Goal: Find specific page/section: Find specific page/section

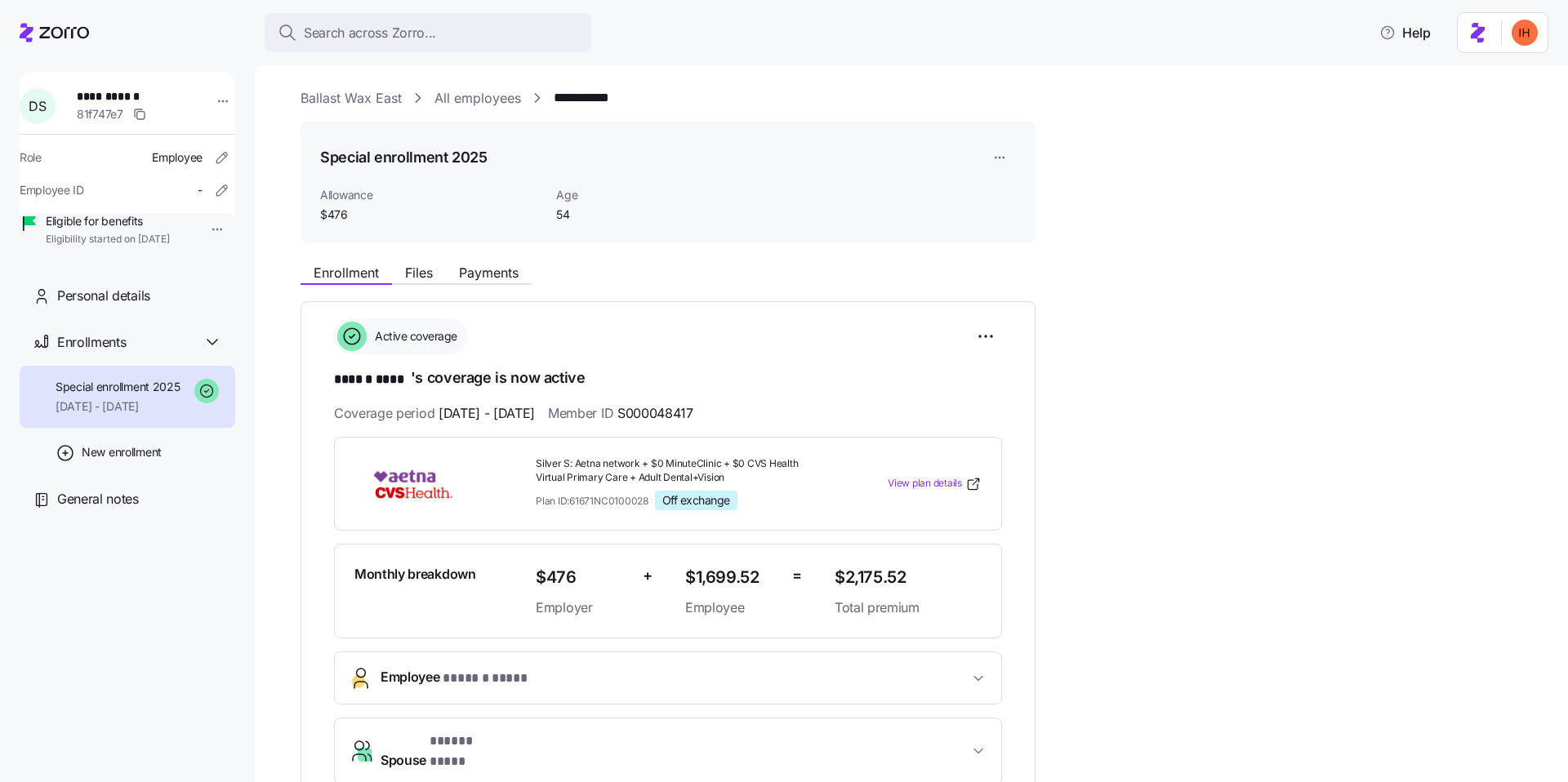
click at [462, 99] on link "All employees" at bounding box center [477, 98] width 87 height 21
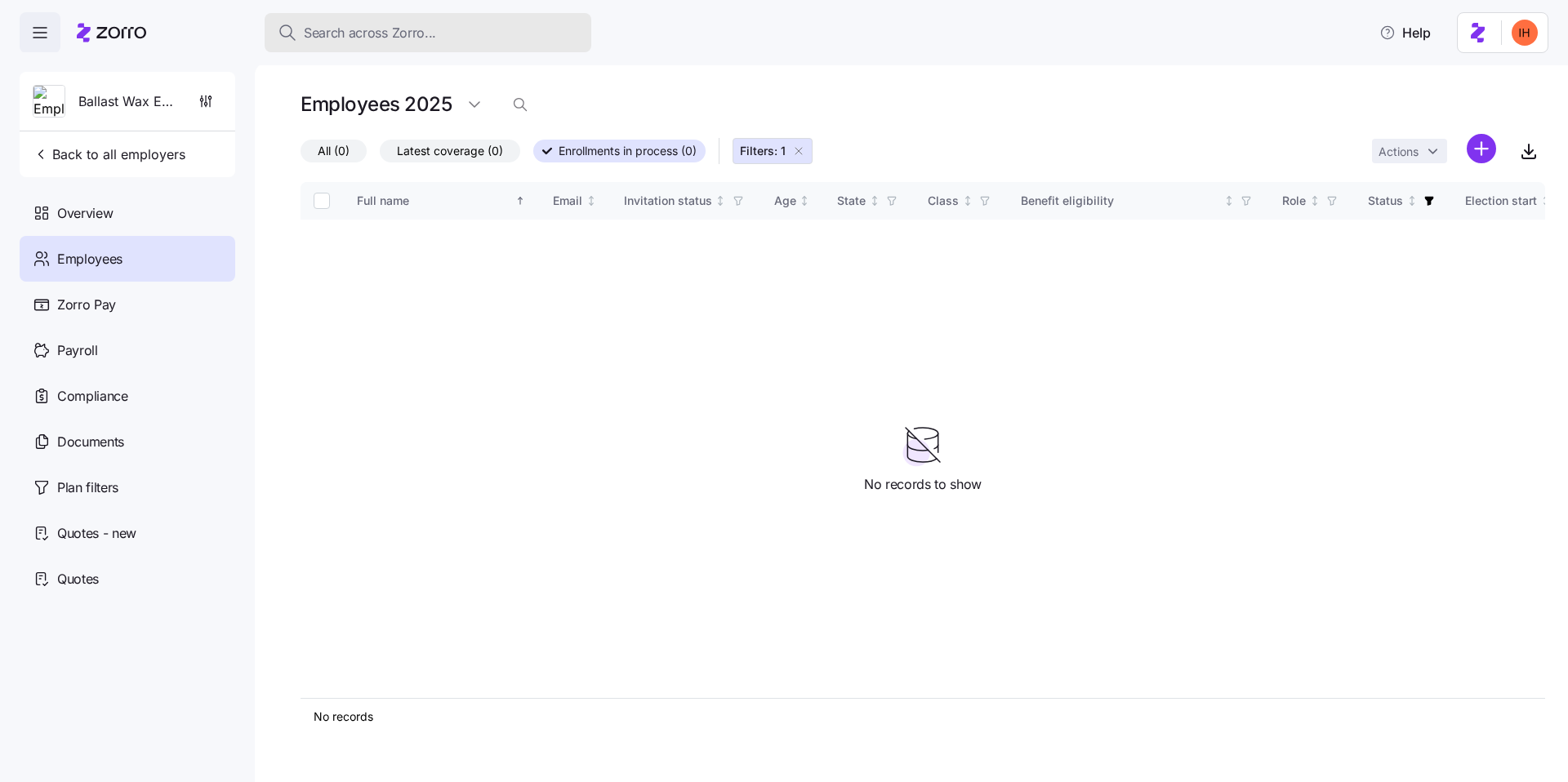
click at [363, 34] on span "Search across Zorro..." at bounding box center [370, 33] width 133 height 21
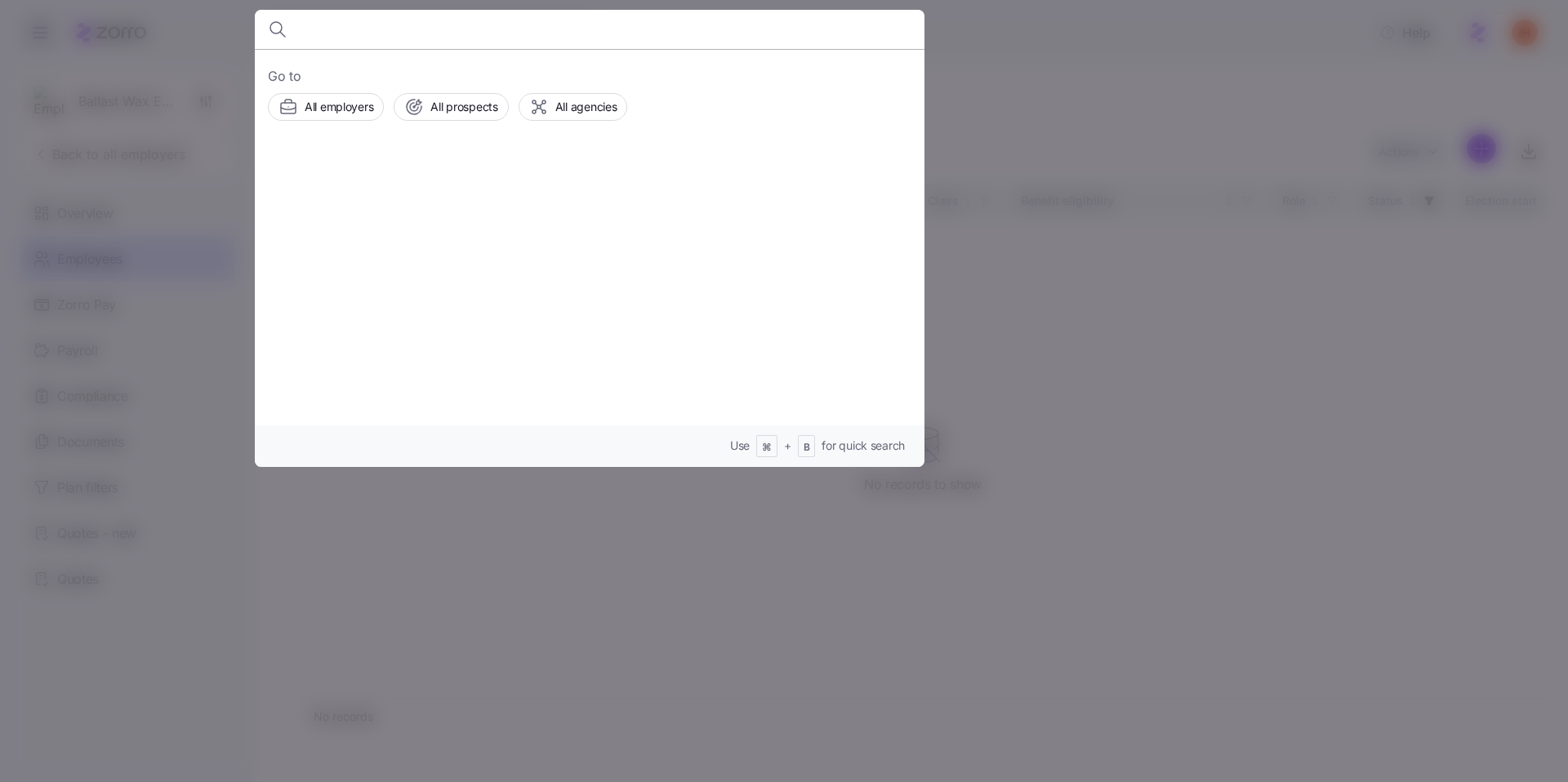
click at [896, 592] on div at bounding box center [784, 391] width 1568 height 782
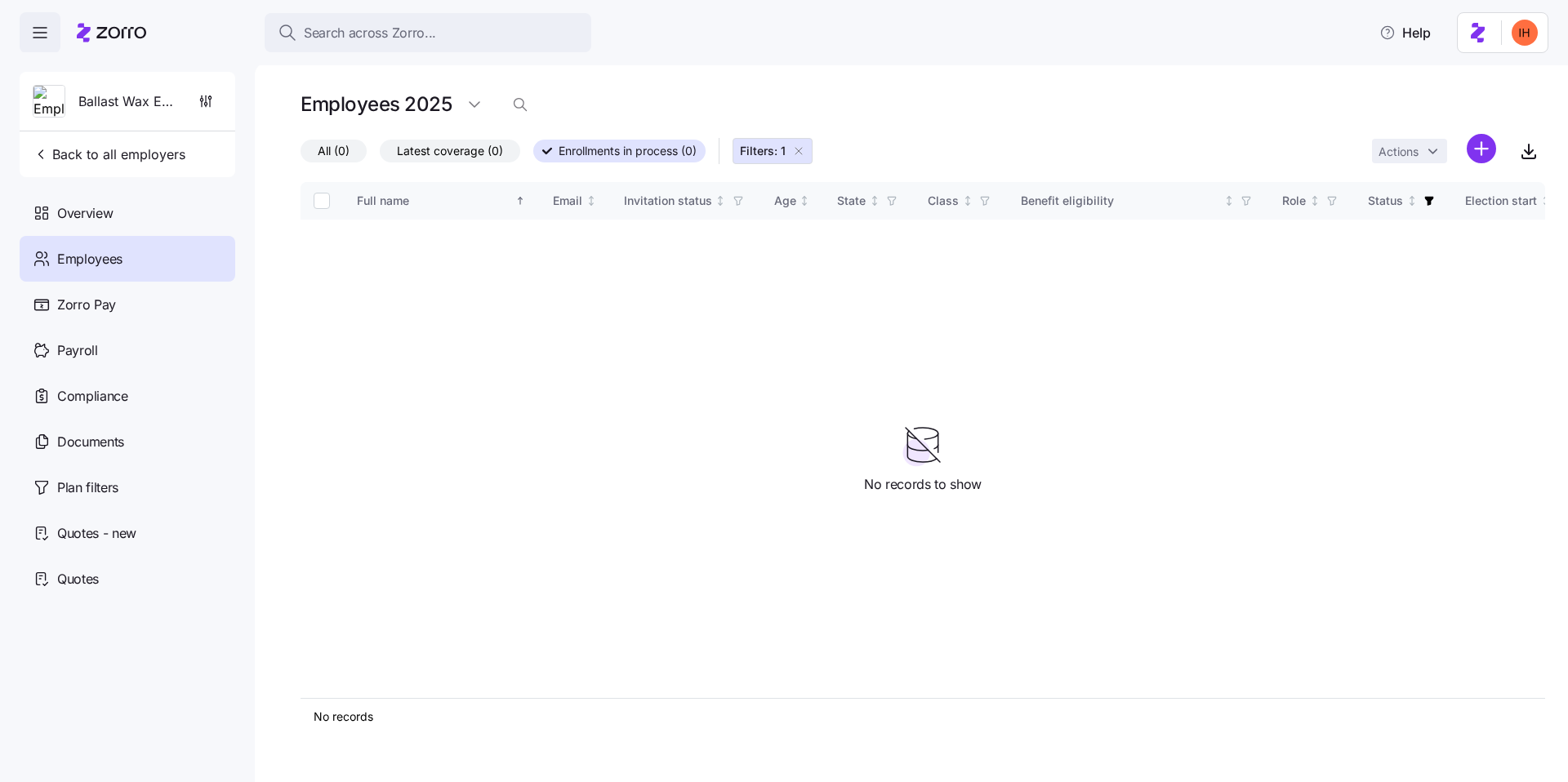
click at [799, 154] on icon "button" at bounding box center [799, 151] width 13 height 13
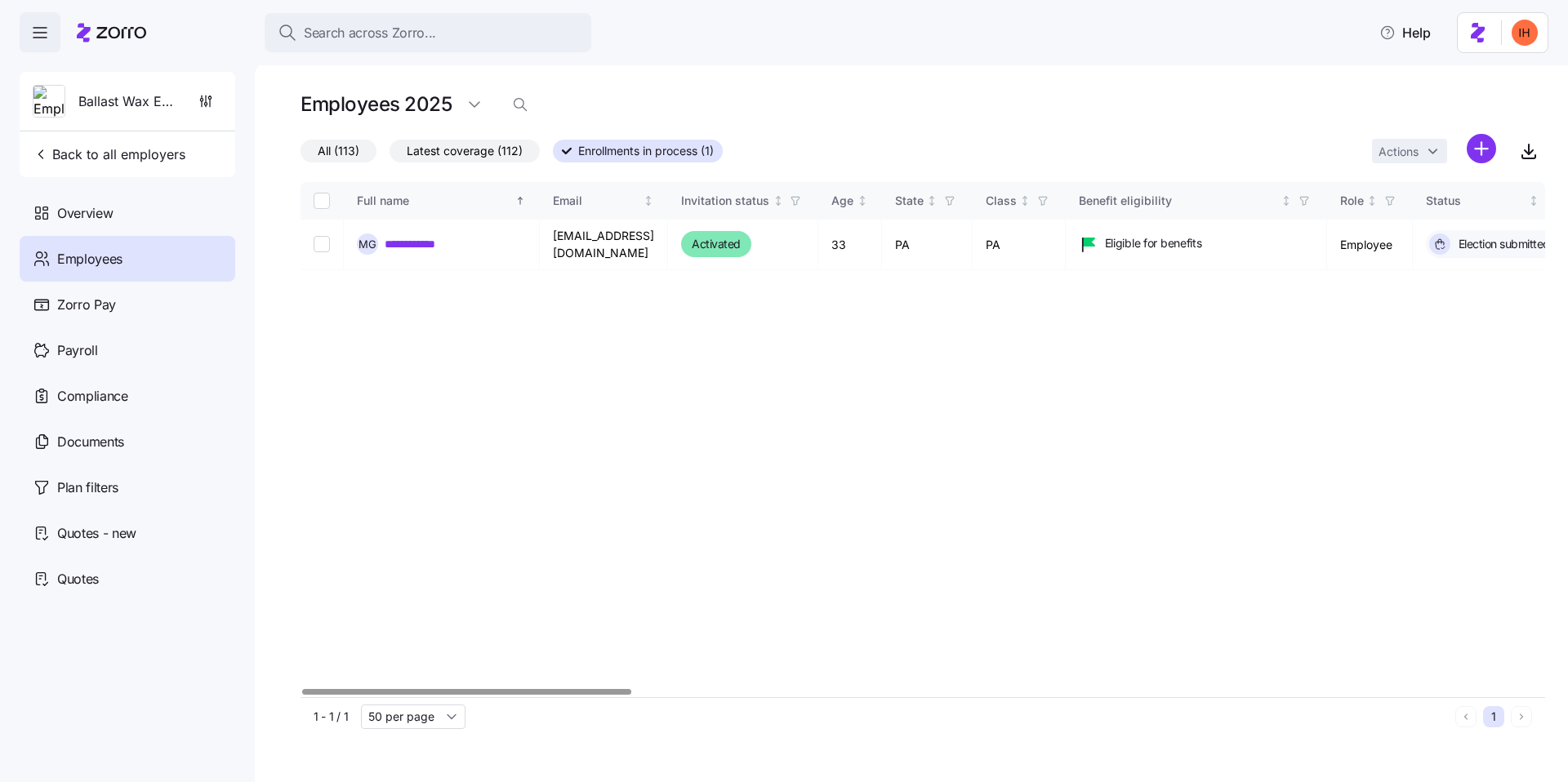
click at [350, 157] on span "All (113)" at bounding box center [338, 150] width 42 height 21
click at [301, 155] on input "All (113)" at bounding box center [301, 155] width 0 height 0
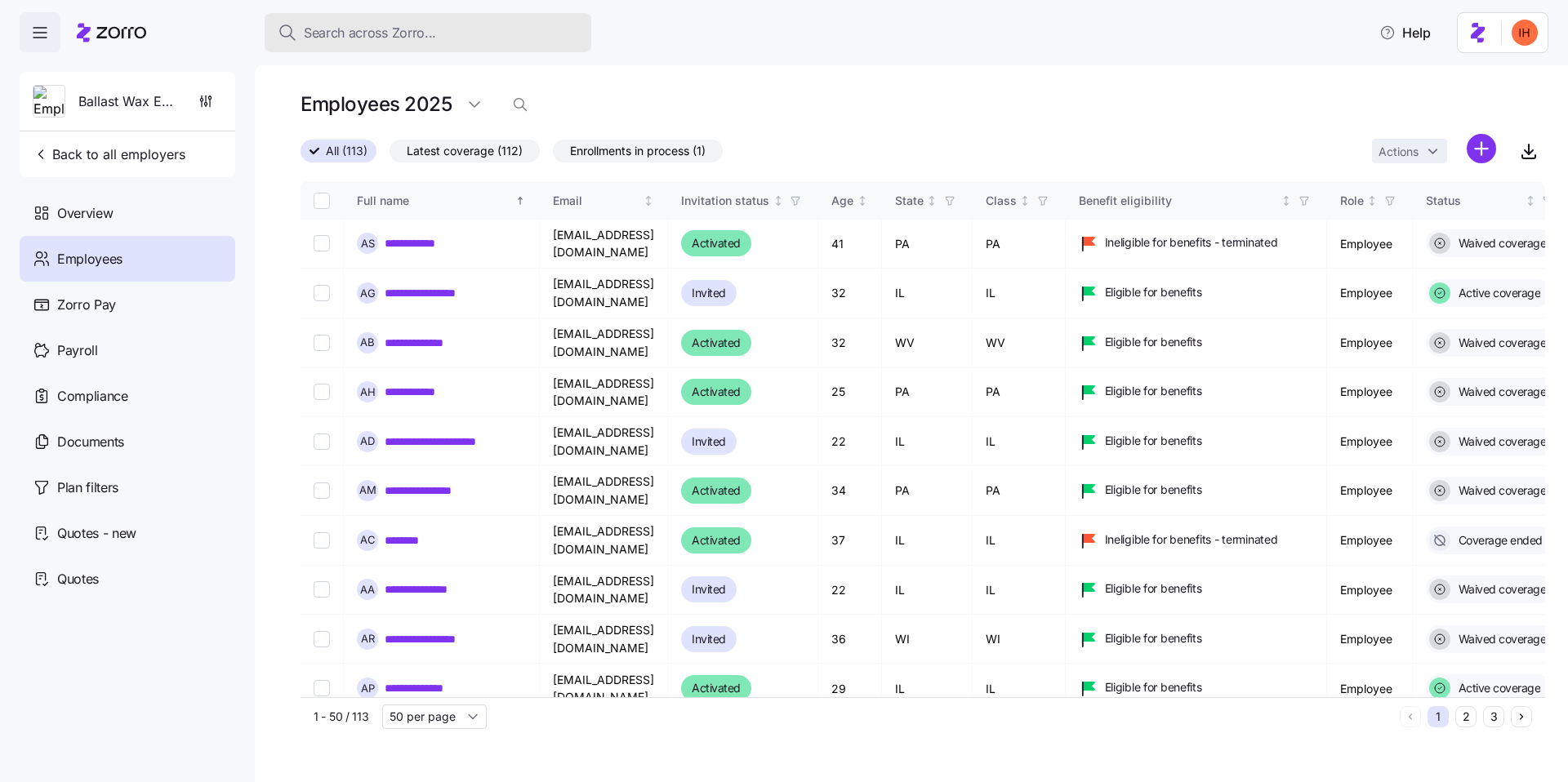
click at [395, 42] on span "Search across Zorro..." at bounding box center [370, 33] width 133 height 21
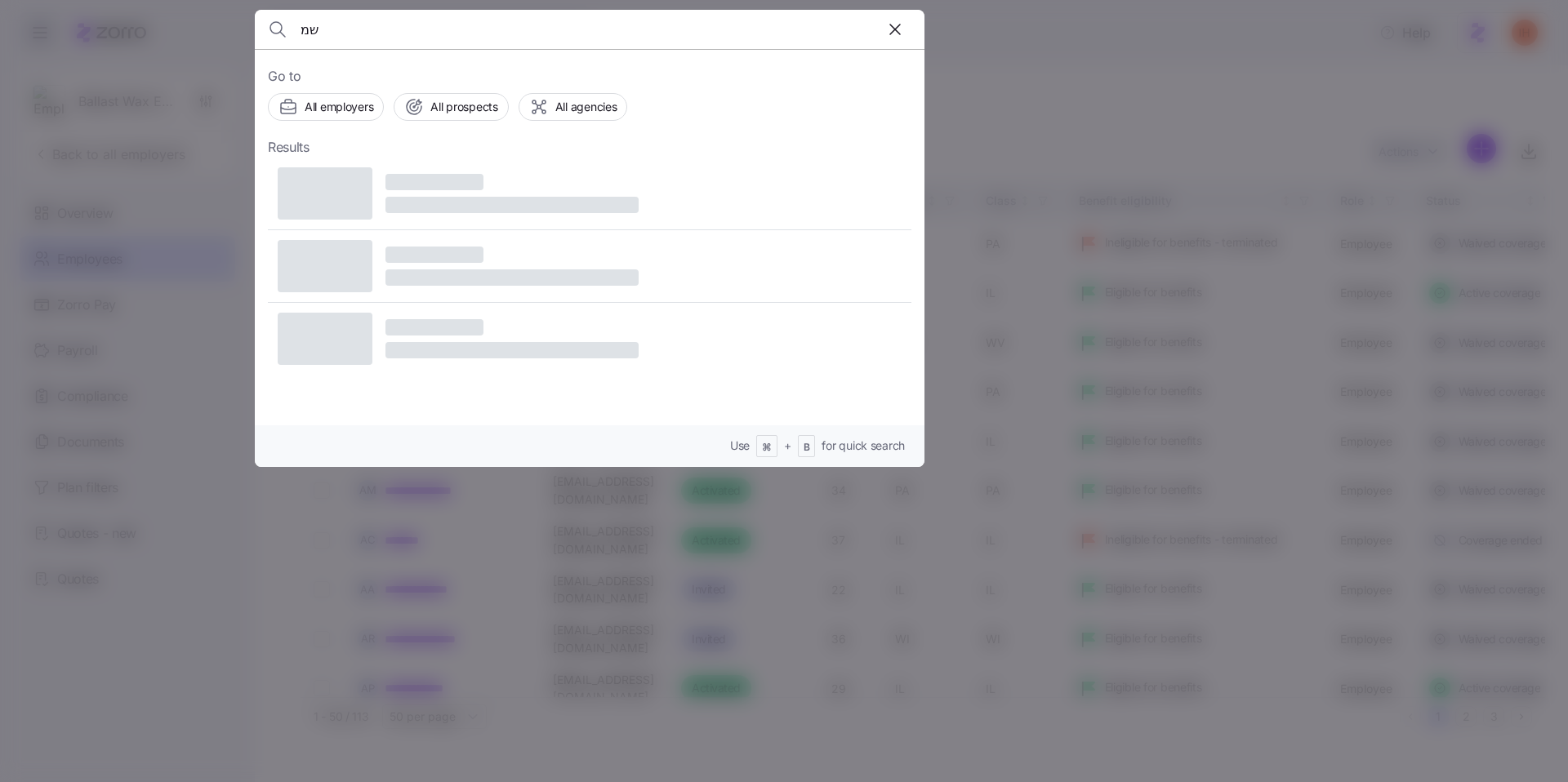
type input "ש"
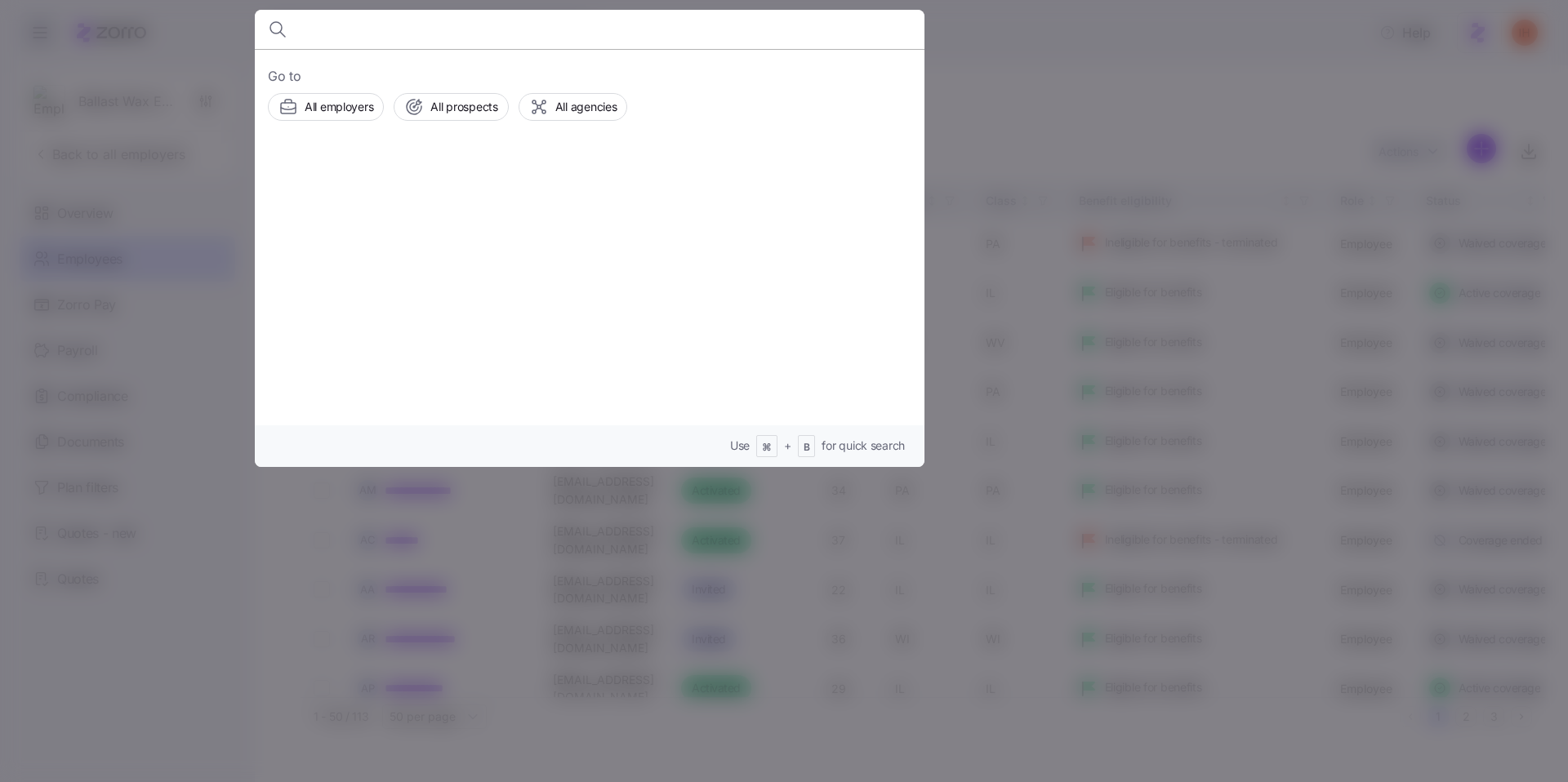
click at [1238, 619] on div at bounding box center [784, 391] width 1568 height 782
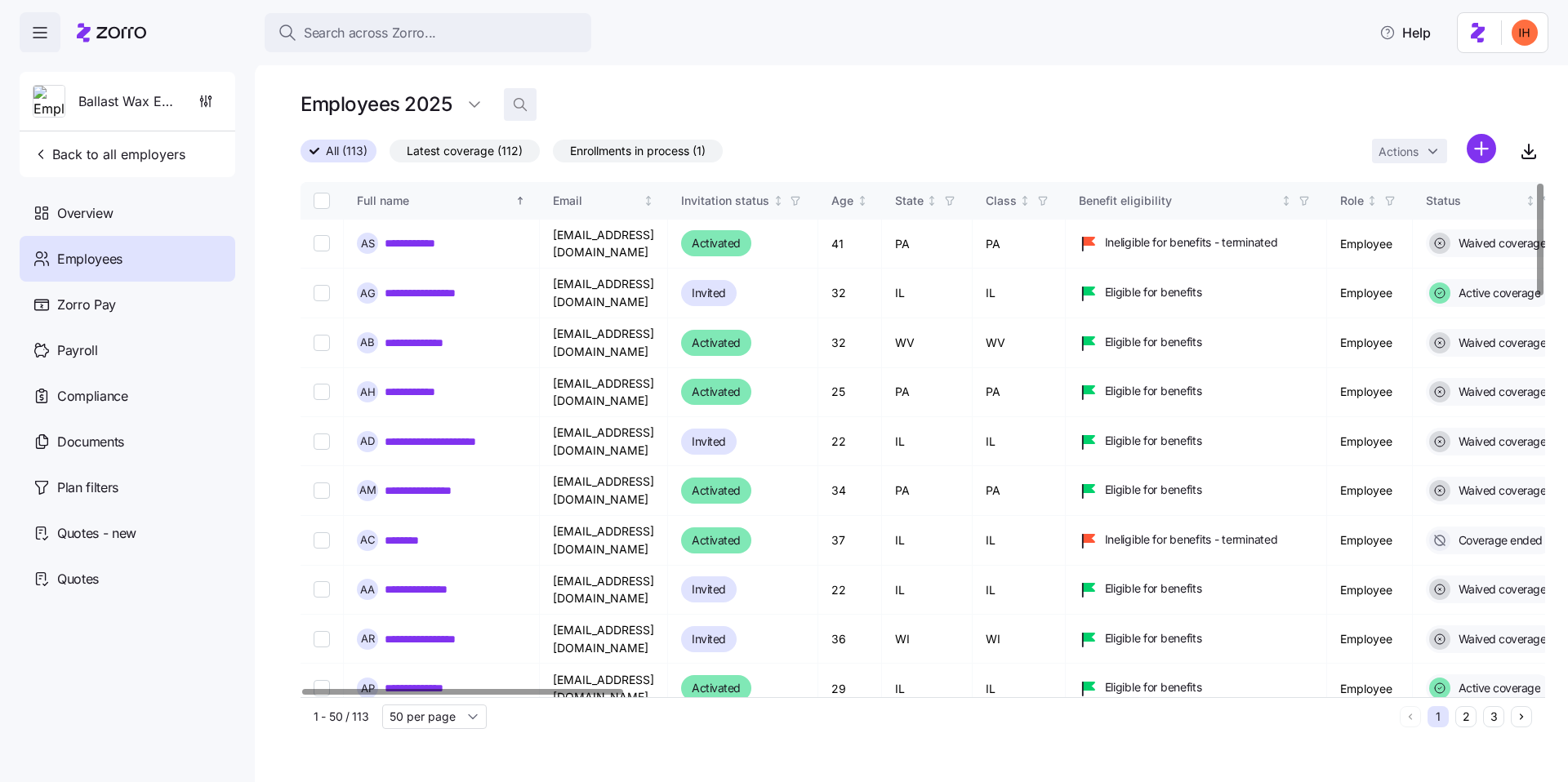
click at [534, 110] on div "Employees 2025" at bounding box center [922, 104] width 1244 height 33
click at [518, 105] on icon "button" at bounding box center [519, 104] width 16 height 16
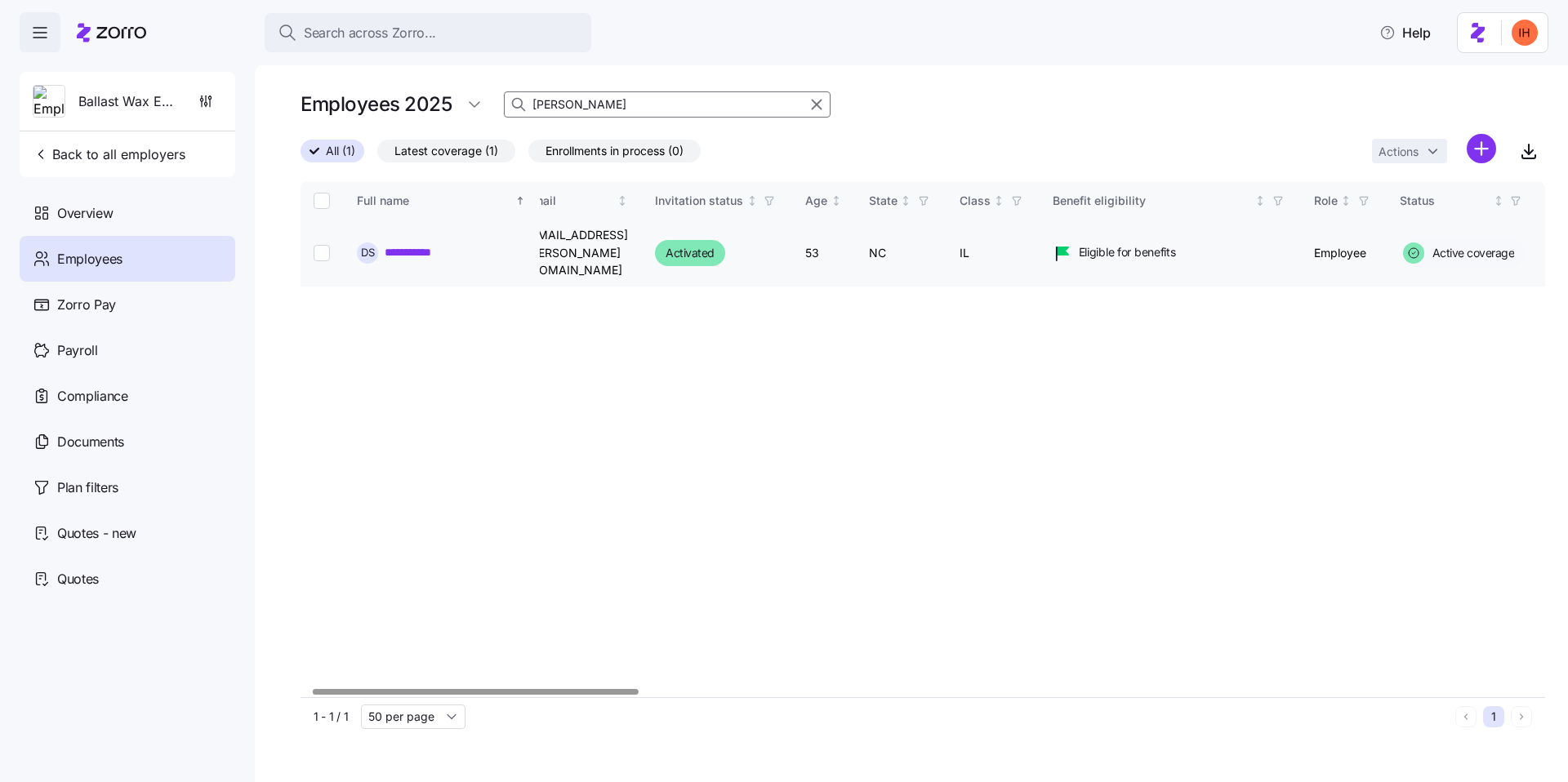
scroll to position [0, 41]
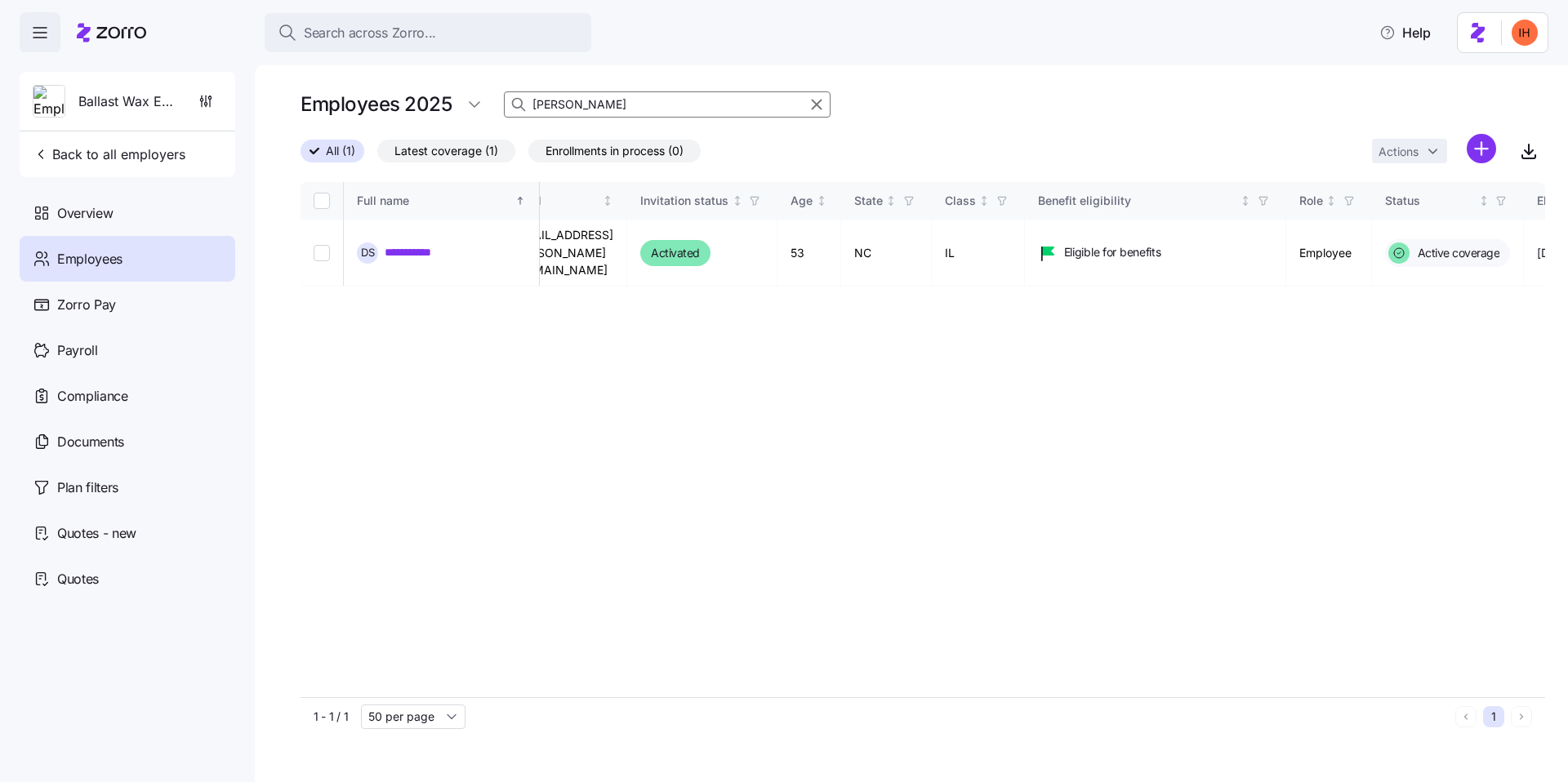
type input "[PERSON_NAME]"
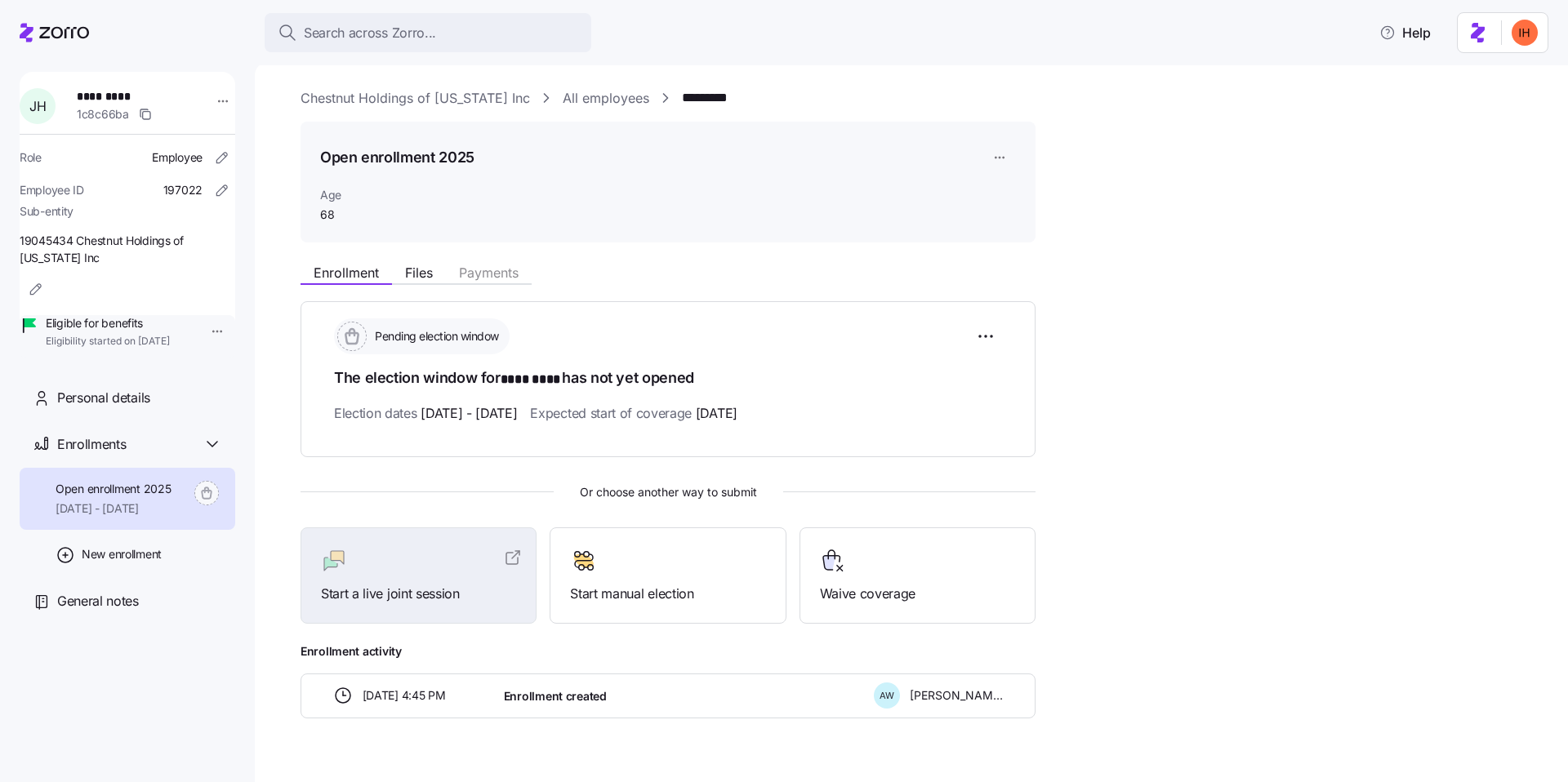
click at [89, 244] on span "19045434 Chestnut Holdings of New York Inc" at bounding box center [127, 249] width 216 height 34
click at [88, 262] on span "19045434 Chestnut Holdings of New York Inc" at bounding box center [127, 249] width 216 height 34
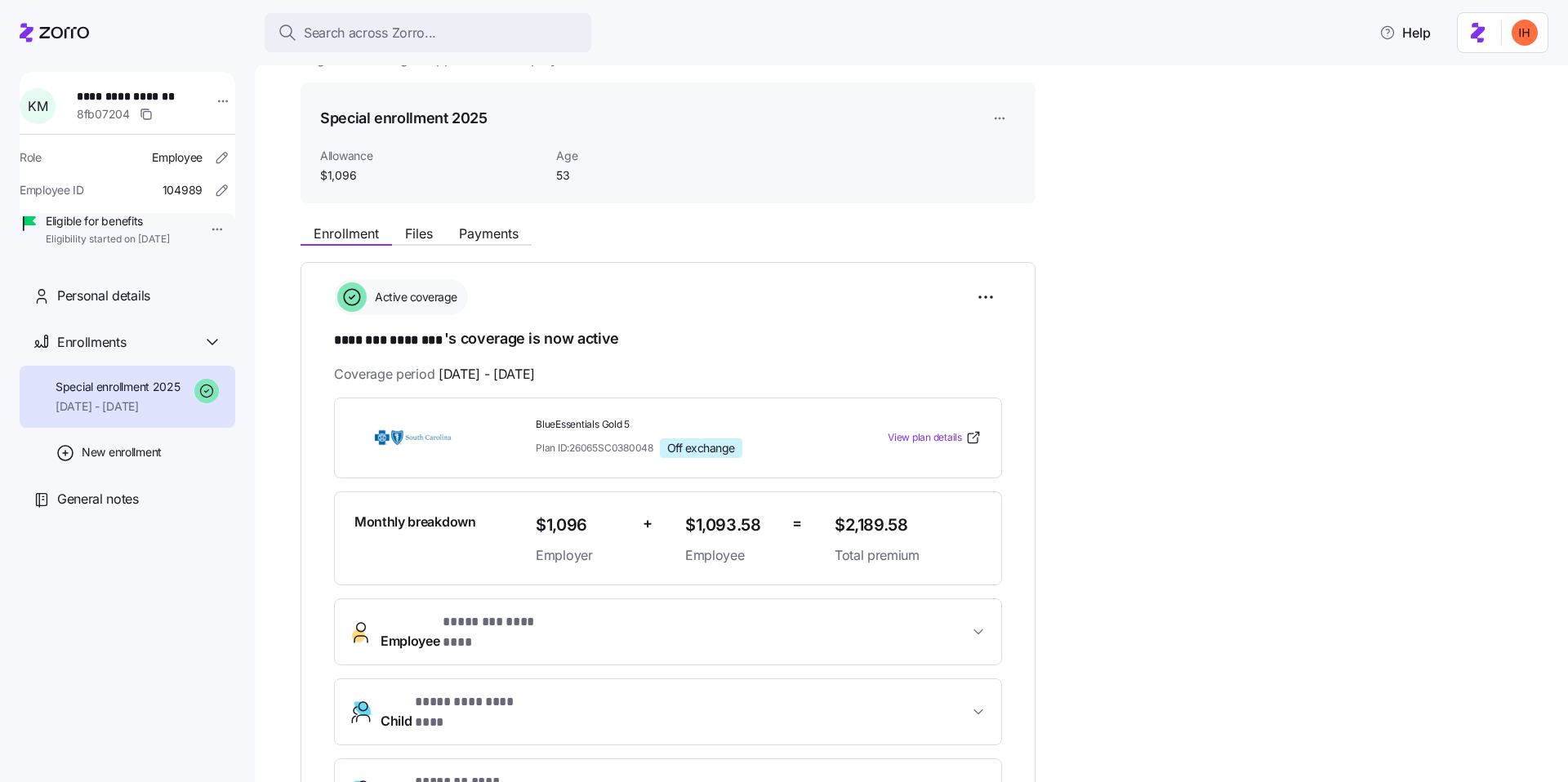
scroll to position [43, 0]
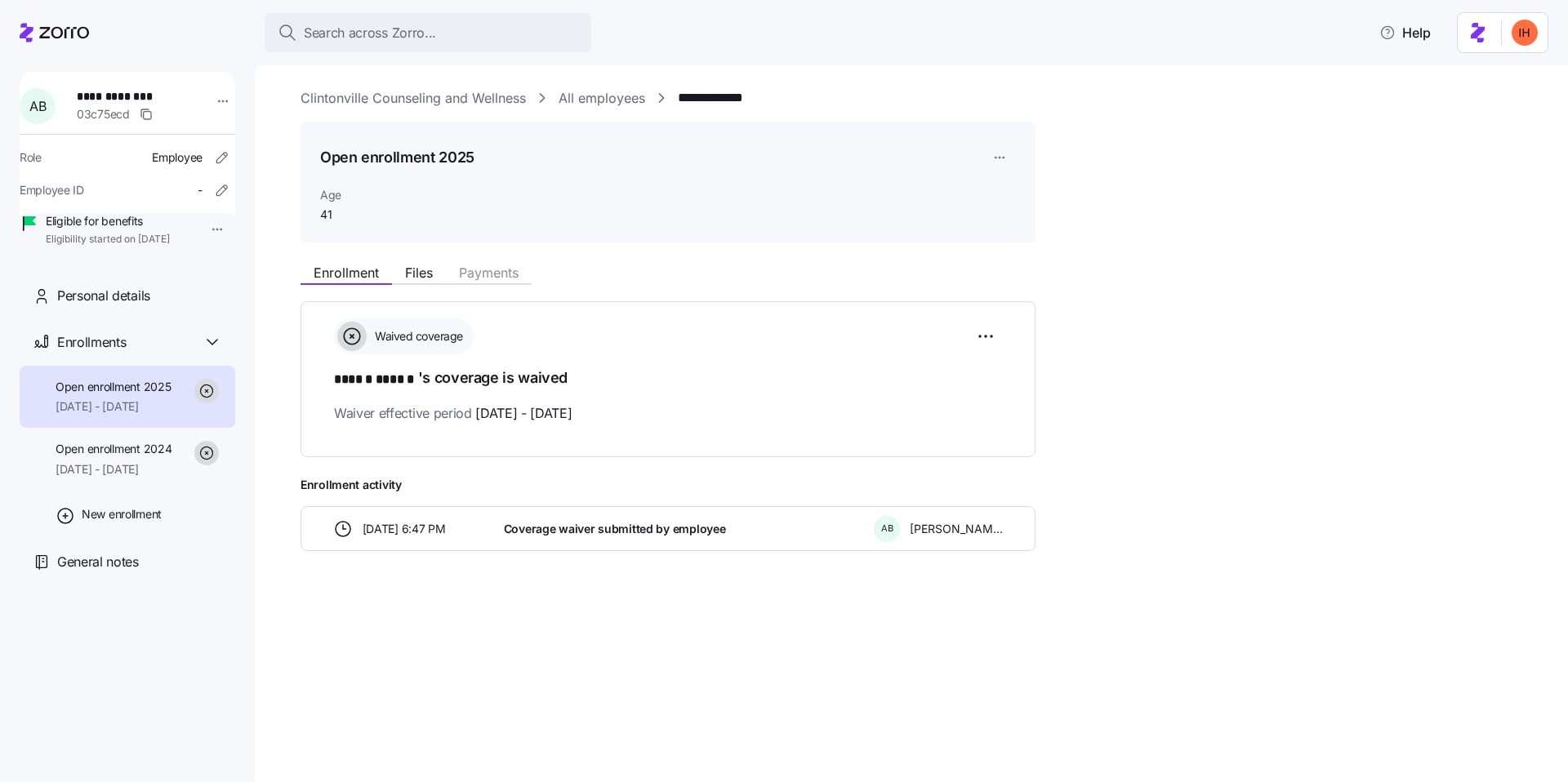
click at [492, 82] on div "**********" at bounding box center [911, 422] width 1313 height 720
click at [492, 98] on link "Clintonville Counseling and Wellness" at bounding box center [413, 98] width 225 height 21
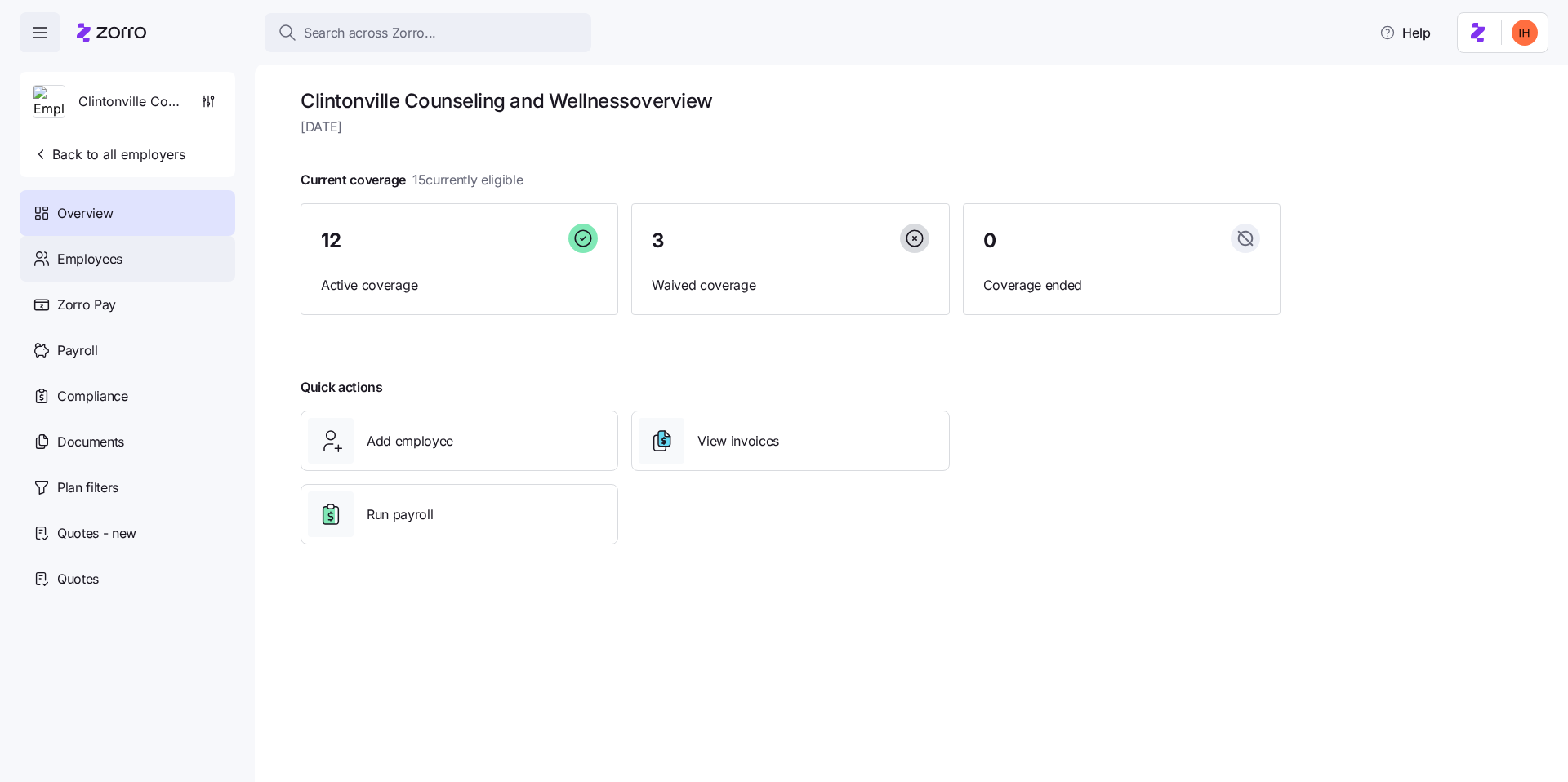
click at [152, 265] on div "Employees" at bounding box center [127, 258] width 216 height 46
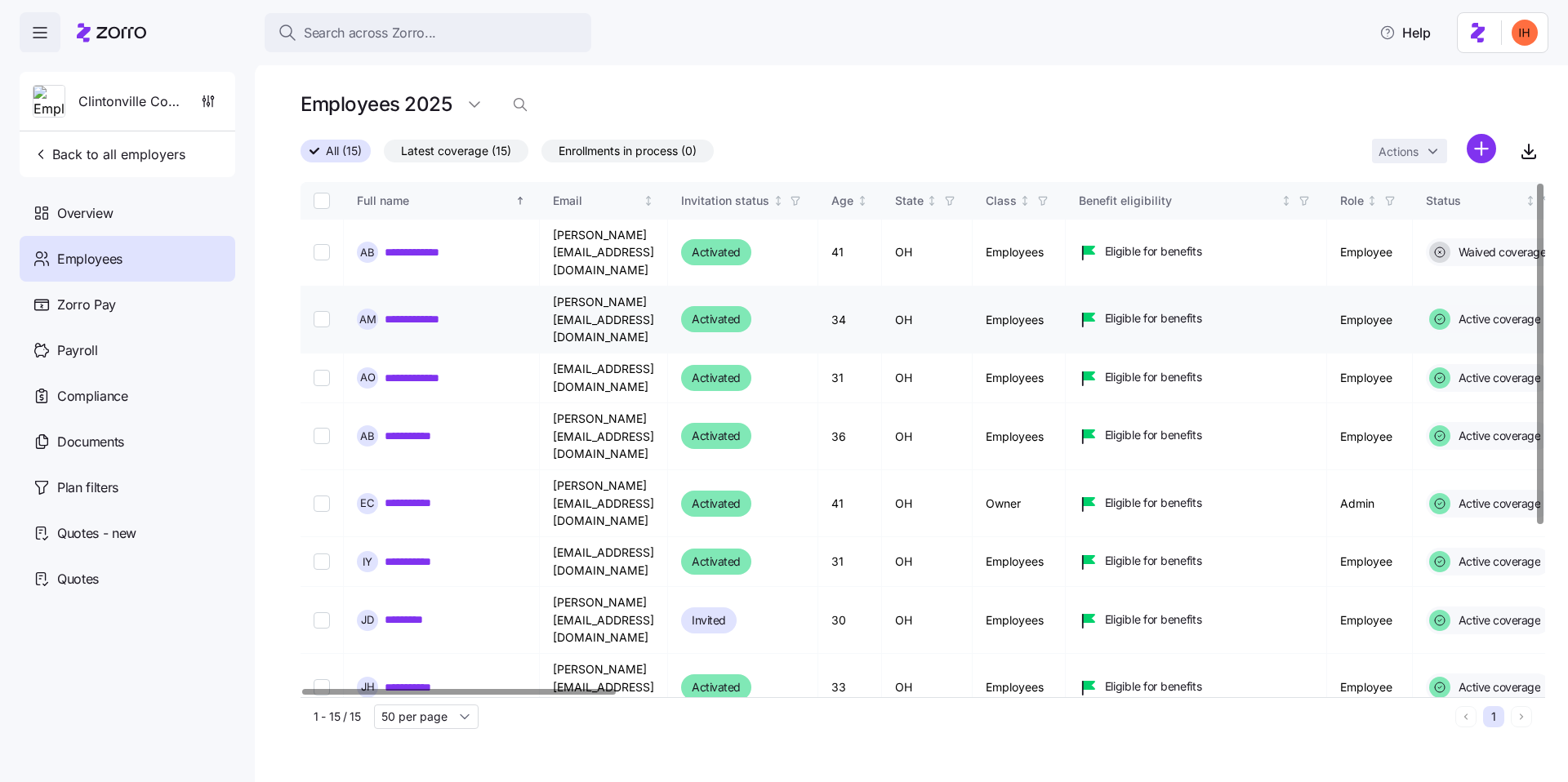
click at [973, 288] on td "OH" at bounding box center [927, 320] width 91 height 67
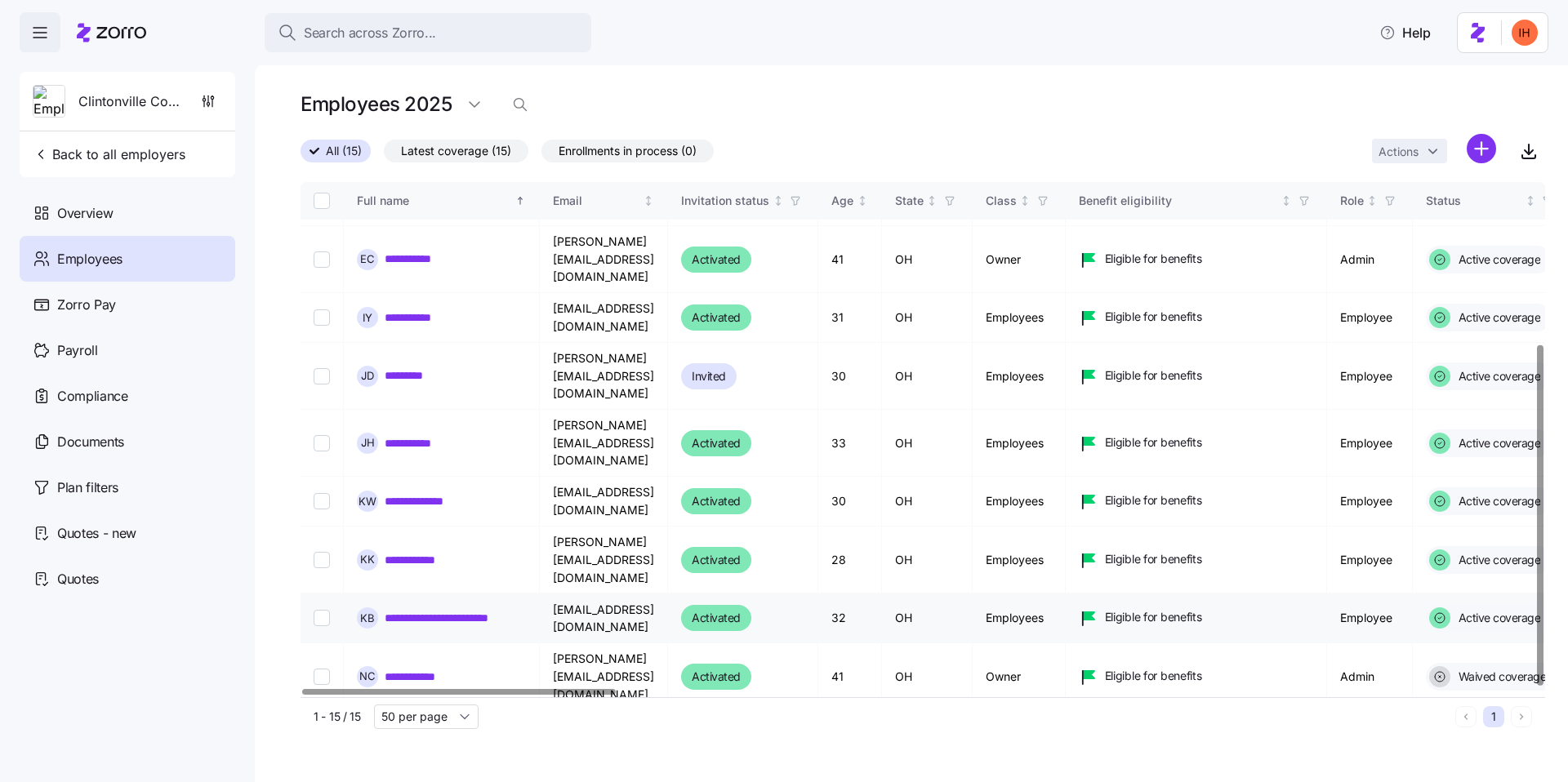
click at [1066, 593] on td "Employees" at bounding box center [1019, 618] width 93 height 49
click at [1066, 710] on td "Employees" at bounding box center [1019, 744] width 93 height 67
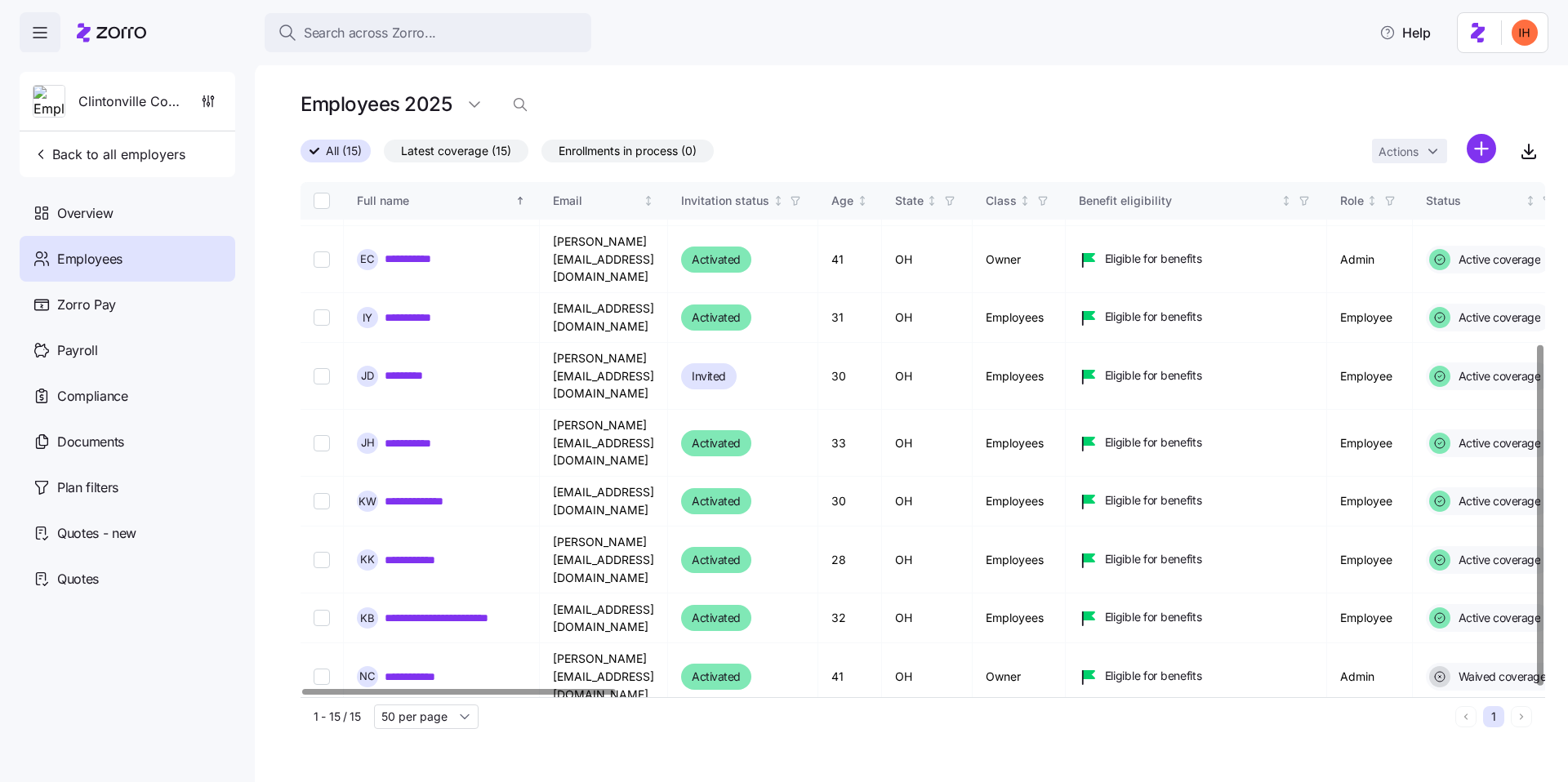
click at [1066, 710] on td "Employees" at bounding box center [1019, 744] width 93 height 67
click at [1066, 643] on td "Owner" at bounding box center [1019, 677] width 93 height 67
click at [1066, 593] on td "Employees" at bounding box center [1019, 618] width 93 height 49
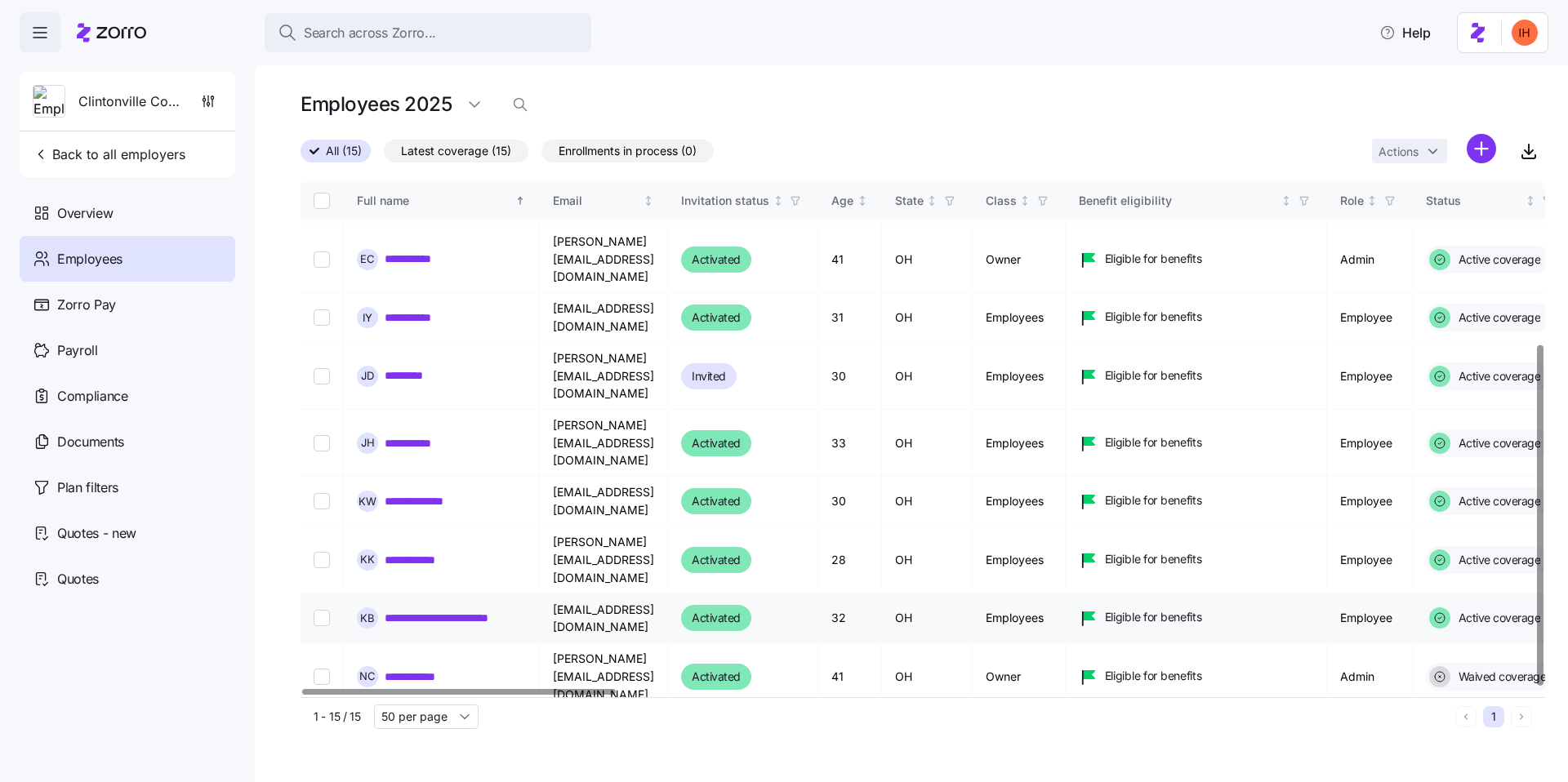
click at [1066, 593] on td "Employees" at bounding box center [1019, 618] width 93 height 49
click at [1066, 643] on td "Owner" at bounding box center [1019, 677] width 93 height 67
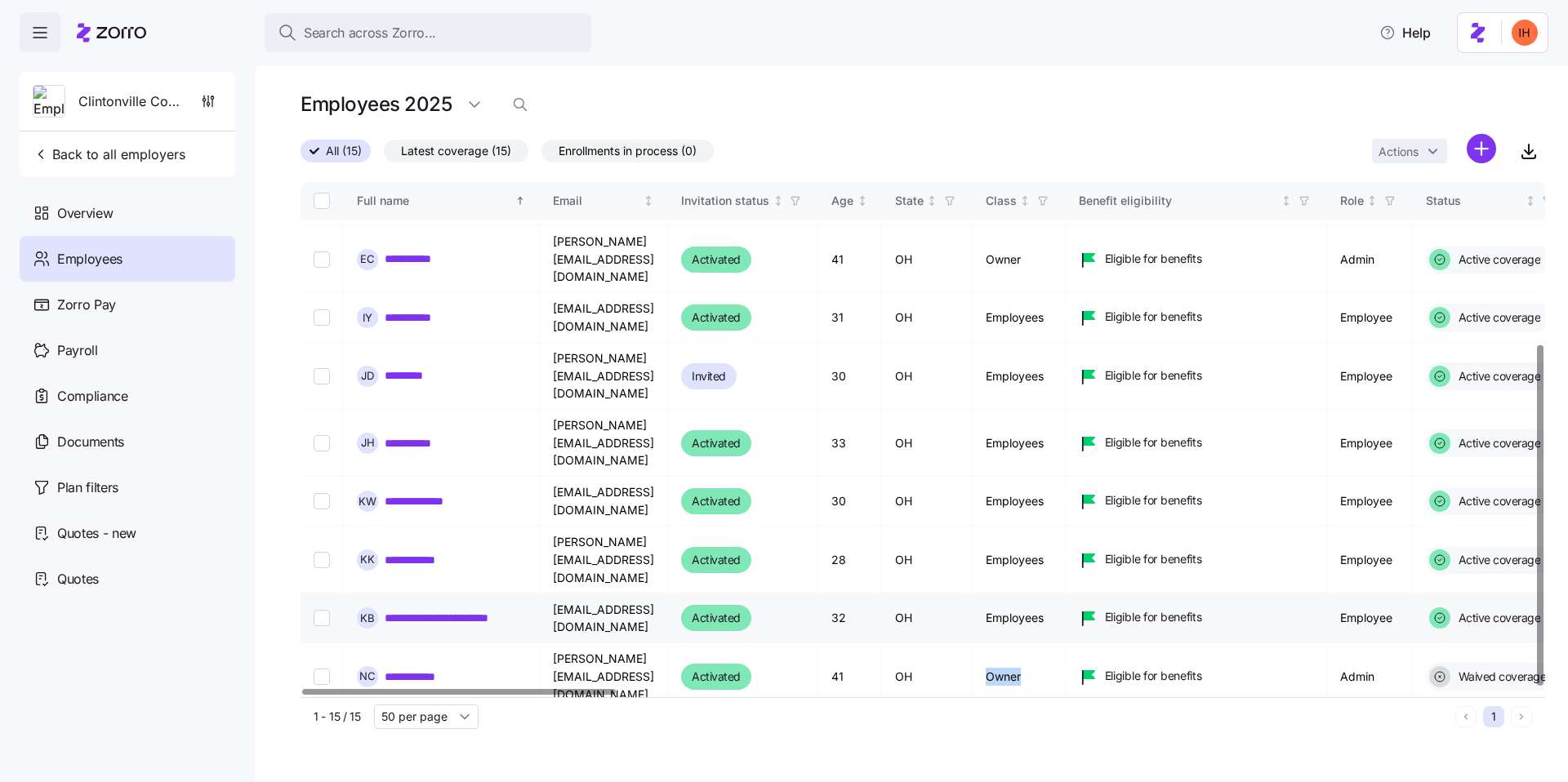
click at [1066, 593] on td "Employees" at bounding box center [1019, 618] width 93 height 49
click at [1066, 643] on td "Owner" at bounding box center [1019, 677] width 93 height 67
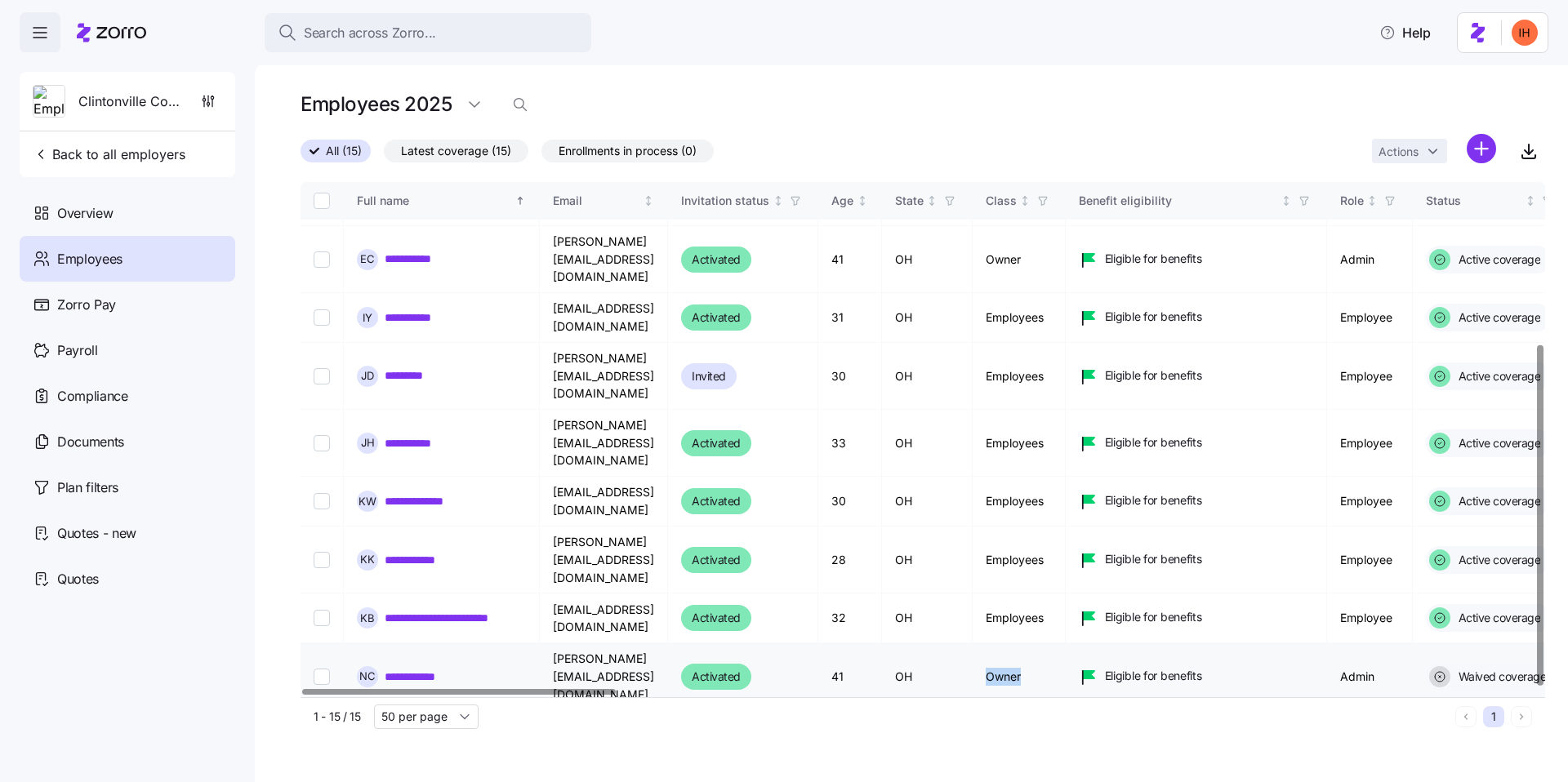
click at [1066, 643] on td "Owner" at bounding box center [1019, 677] width 93 height 67
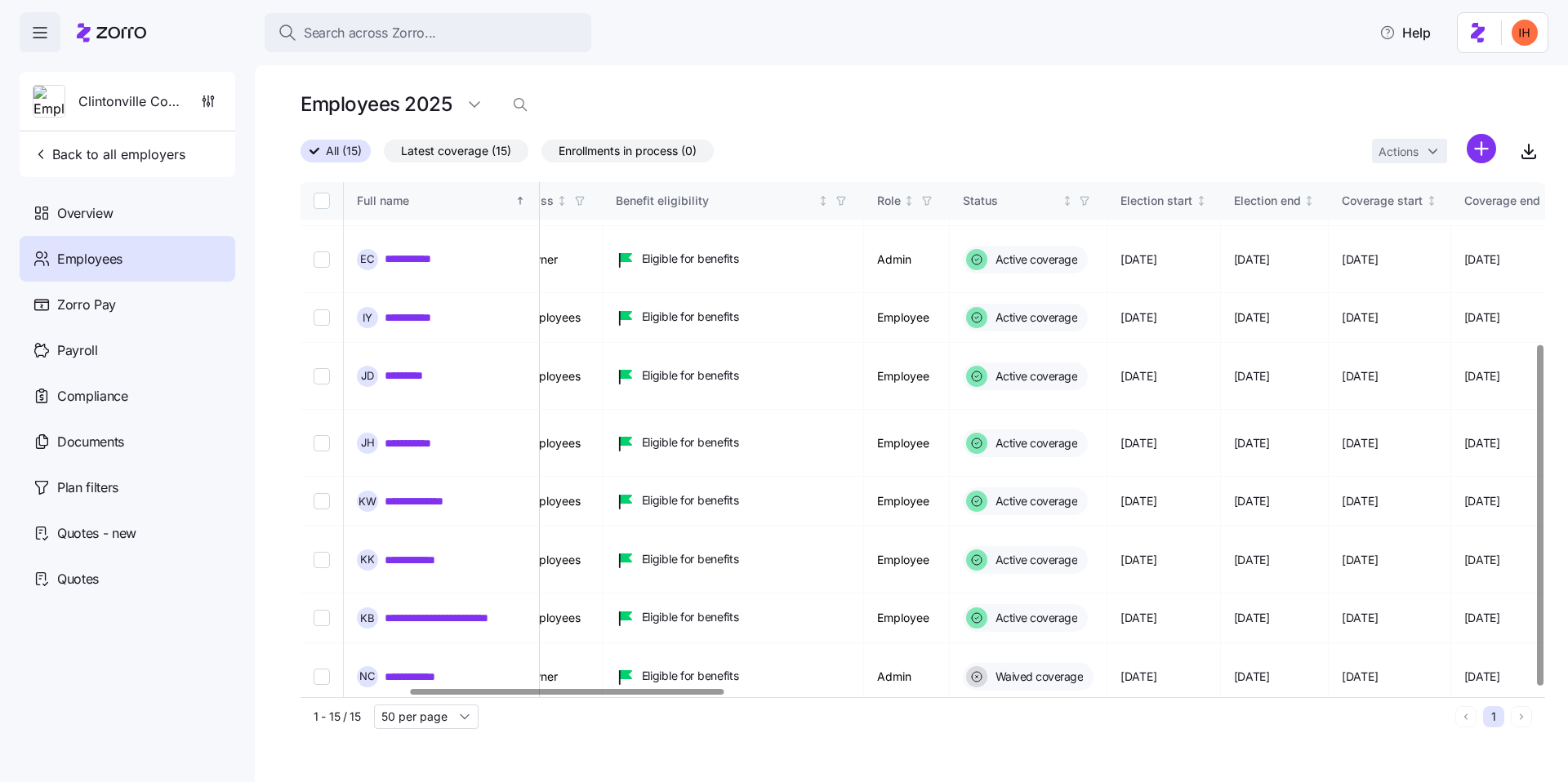
scroll to position [244, 473]
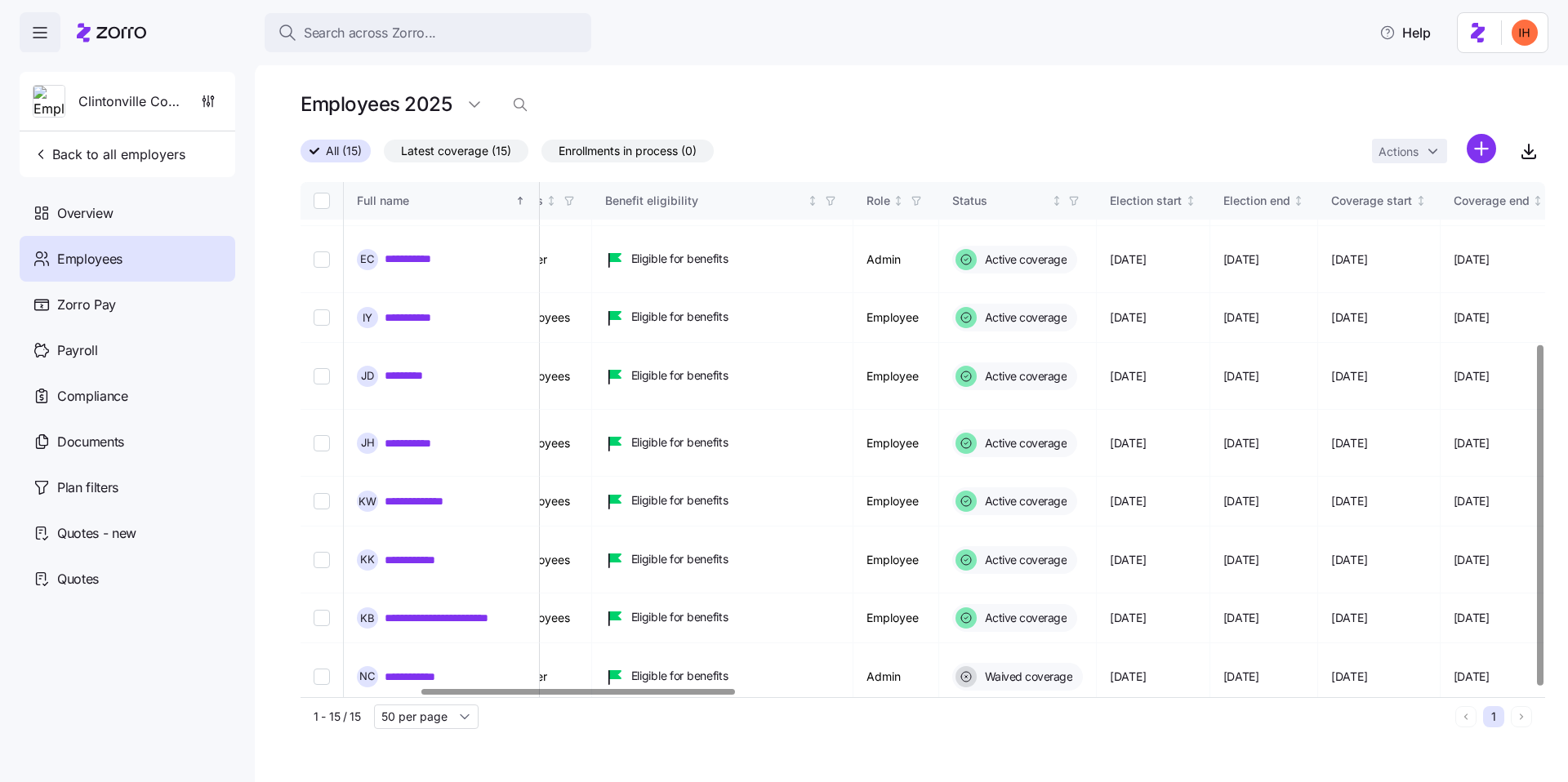
click at [812, 104] on div "Employees 2025" at bounding box center [922, 104] width 1244 height 33
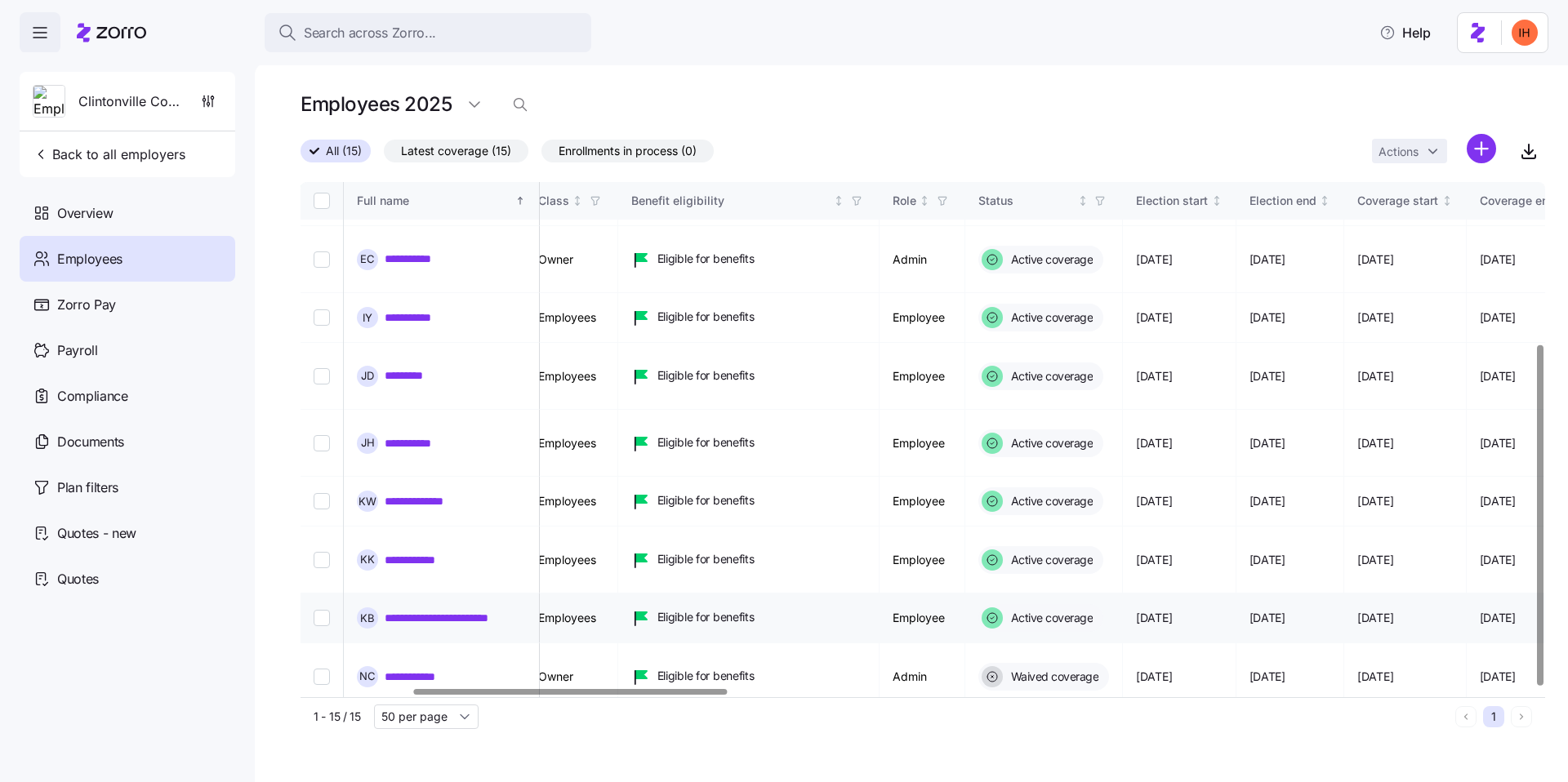
scroll to position [244, 442]
click at [435, 151] on span "Latest coverage (15)" at bounding box center [456, 150] width 110 height 21
click at [384, 155] on input "Latest coverage (15)" at bounding box center [384, 155] width 0 height 0
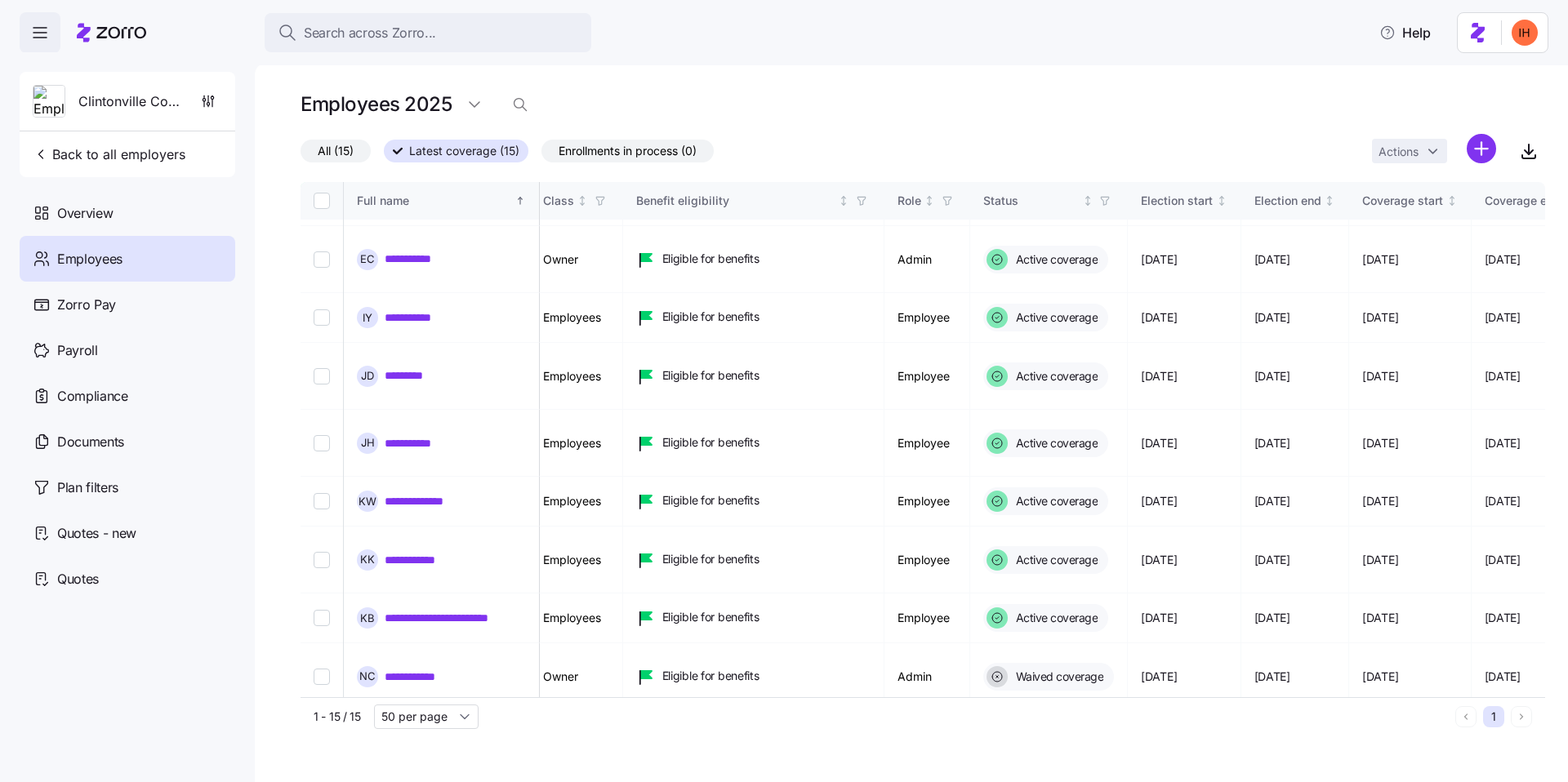
click at [324, 148] on span "All (15)" at bounding box center [335, 150] width 35 height 21
click at [301, 155] on input "All (15)" at bounding box center [301, 155] width 0 height 0
click at [588, 153] on span "Enrollments in process (0)" at bounding box center [627, 150] width 138 height 21
click at [541, 155] on input "Enrollments in process (0)" at bounding box center [541, 155] width 0 height 0
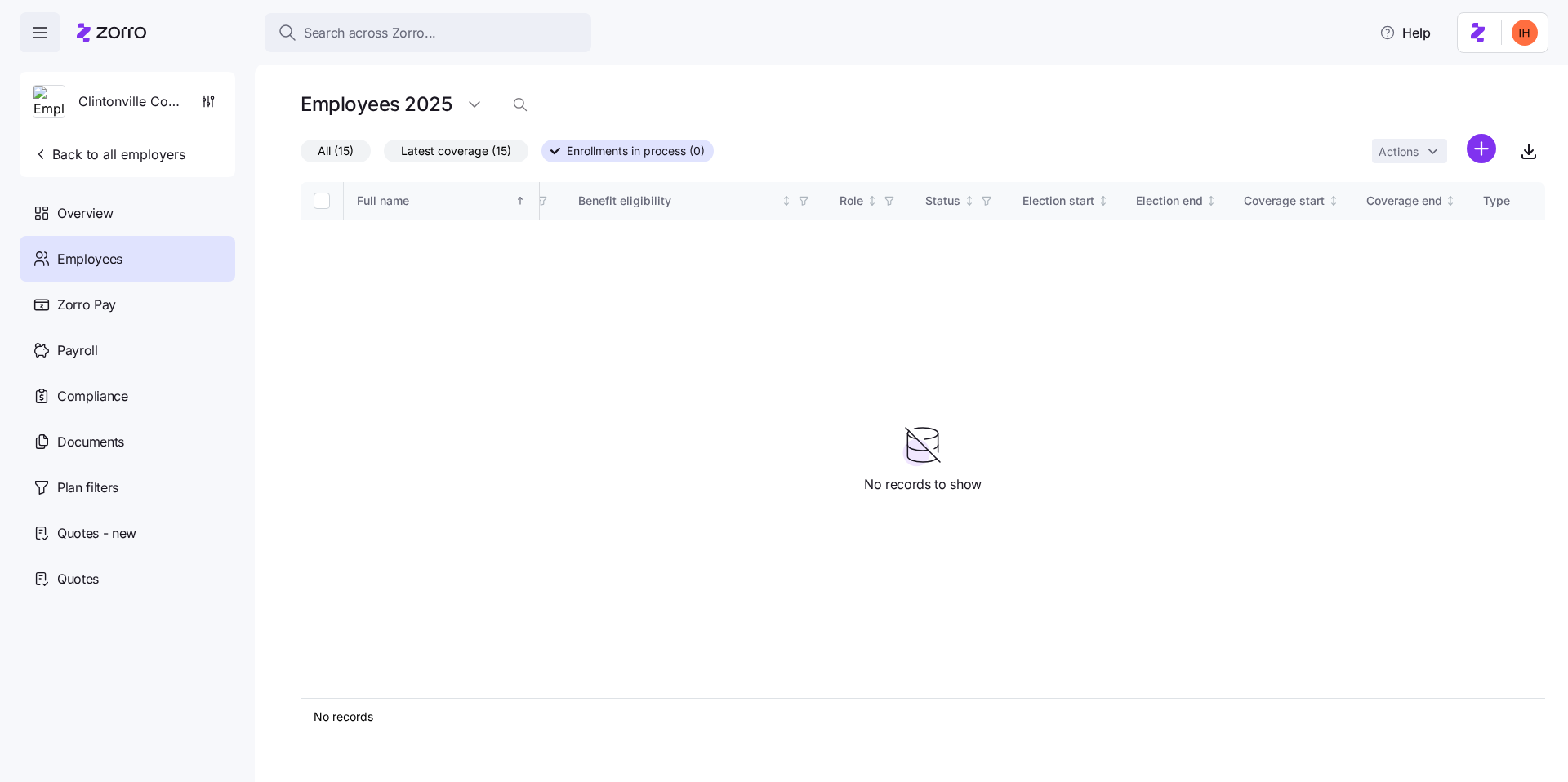
click at [331, 149] on span "All (15)" at bounding box center [335, 150] width 35 height 21
click at [301, 155] on input "All (15)" at bounding box center [301, 155] width 0 height 0
